Goal: Obtain resource: Obtain resource

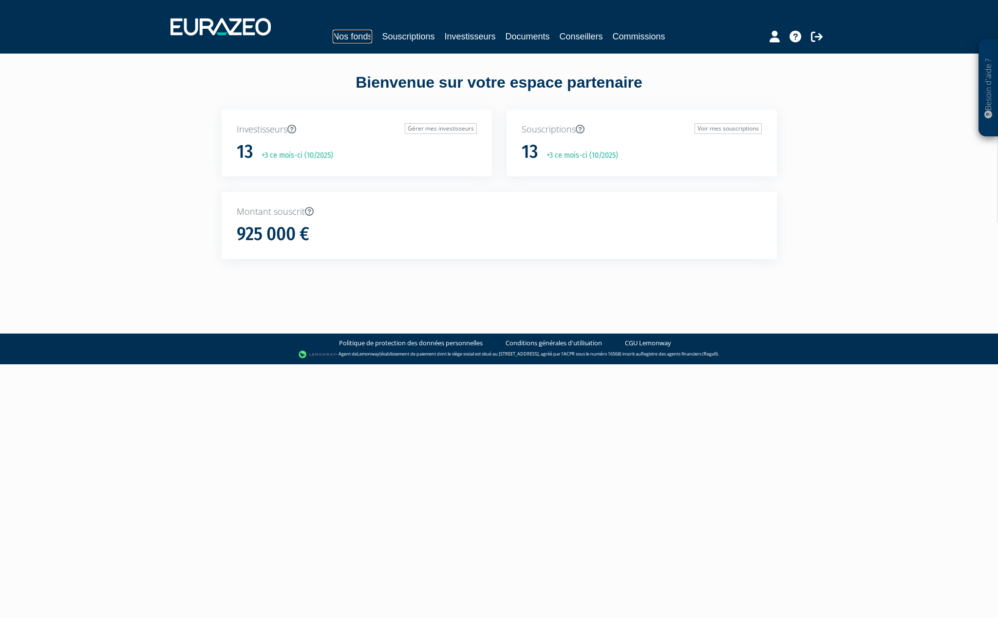
click at [349, 39] on link "Nos fonds" at bounding box center [352, 37] width 39 height 14
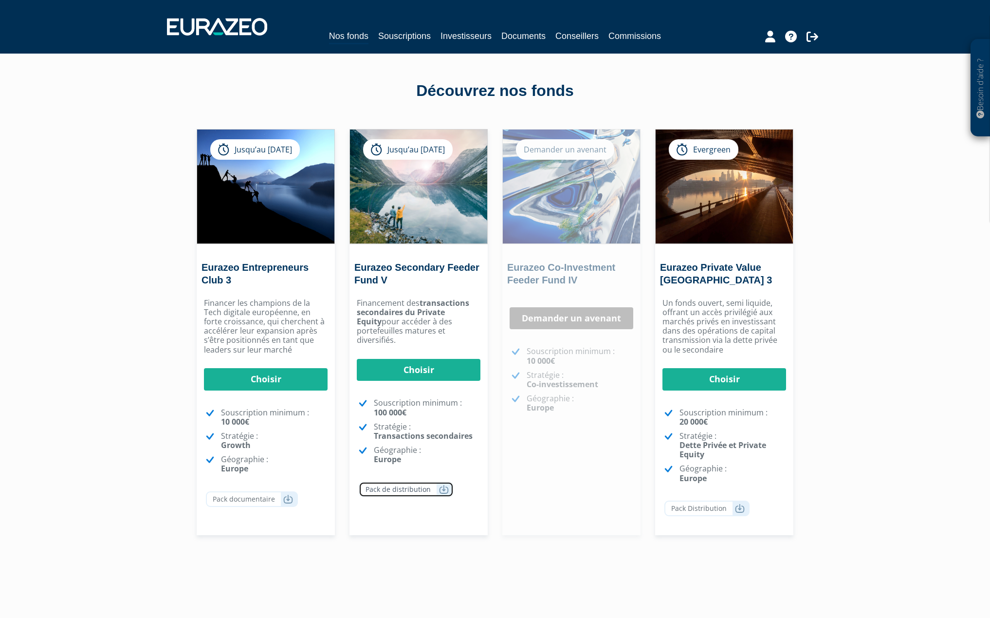
click at [414, 482] on link "Pack de distribution" at bounding box center [406, 489] width 95 height 16
click at [422, 156] on div "Jusqu’au [DATE]" at bounding box center [408, 149] width 90 height 20
click at [399, 269] on link "Eurazeo Secondary Feeder Fund V" at bounding box center [416, 273] width 125 height 23
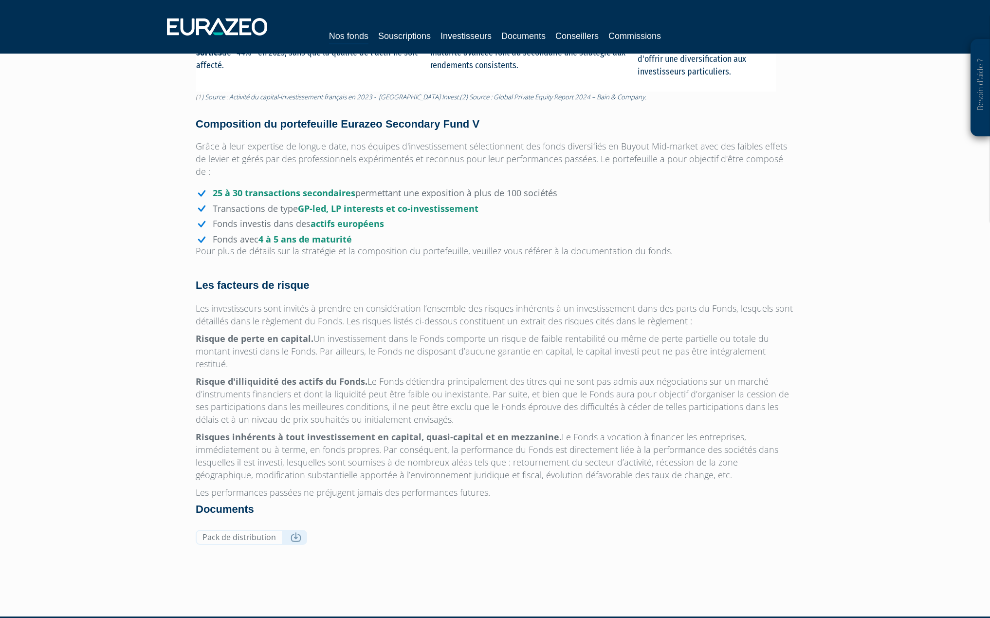
scroll to position [709, 0]
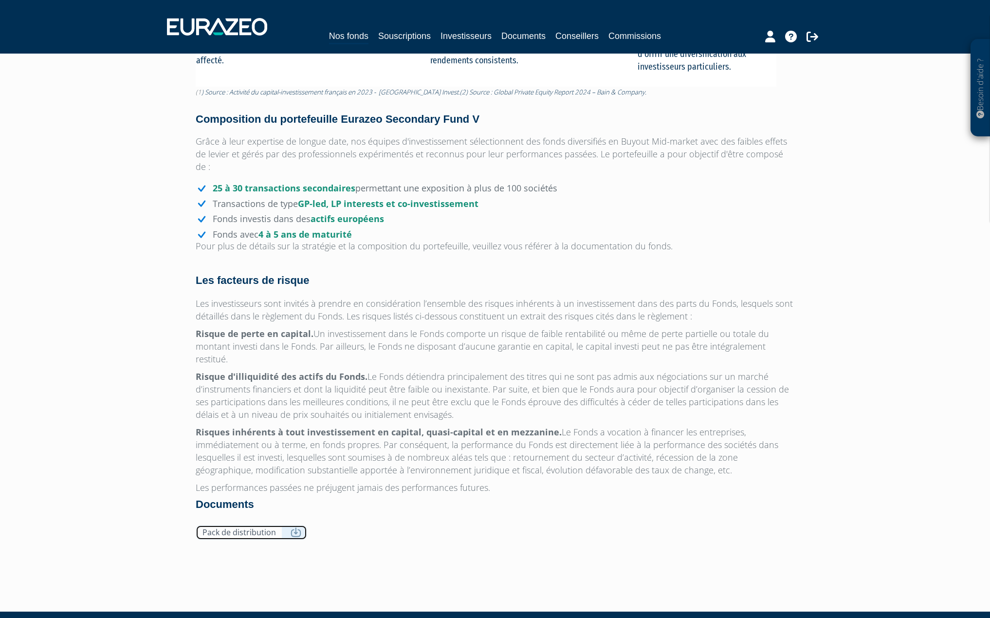
click at [284, 525] on link "Pack de distribution" at bounding box center [251, 532] width 111 height 15
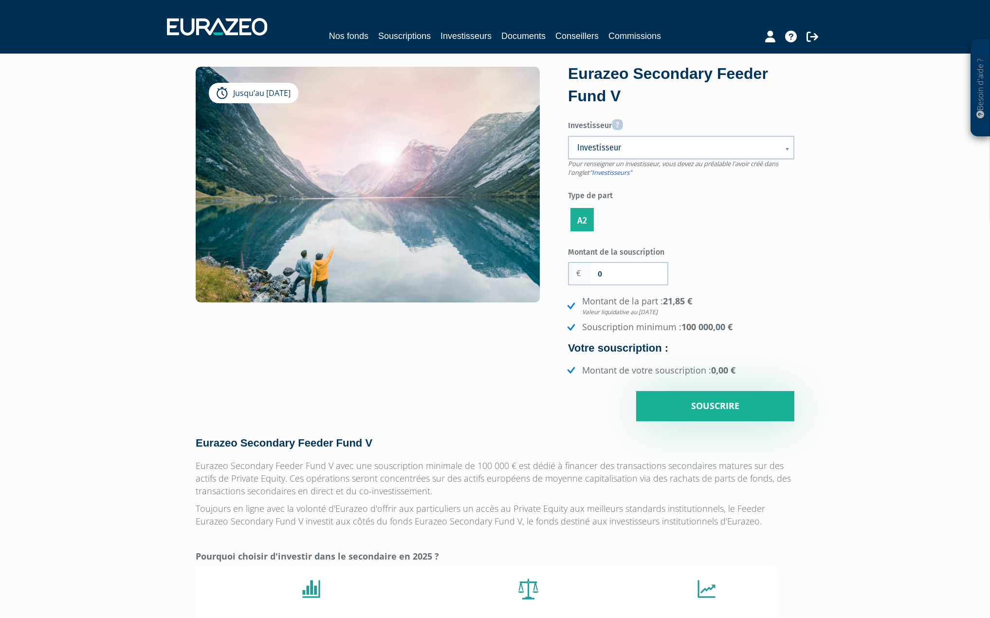
scroll to position [0, 0]
